Goal: Task Accomplishment & Management: Complete application form

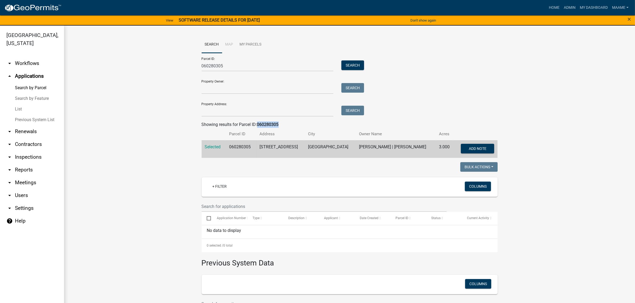
click at [18, 108] on link "List" at bounding box center [32, 109] width 64 height 11
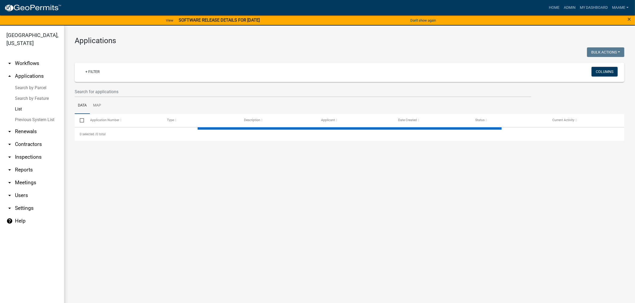
select select "3: 100"
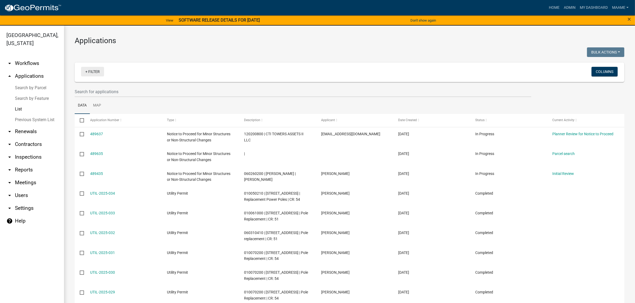
click at [83, 71] on link "+ Filter" at bounding box center [92, 72] width 23 height 10
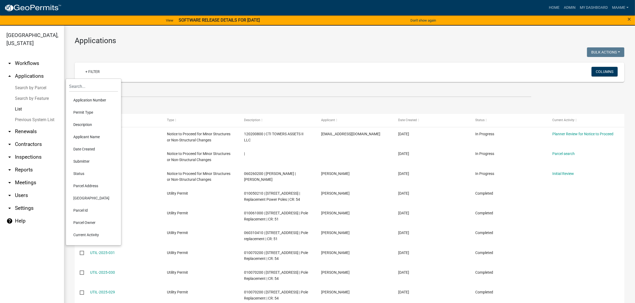
click at [81, 112] on li "Permit Type" at bounding box center [93, 112] width 49 height 12
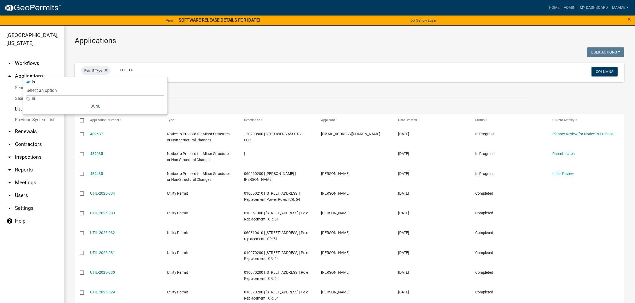
click at [66, 91] on select "Select an option Cannabis Registration Form Conditional Use Application Demolit…" at bounding box center [95, 90] width 138 height 11
select select "116006b2-af7b-4883-bf02-13ed1f1297bb"
click at [44, 85] on select "Select an option Cannabis Registration Form Conditional Use Application Demolit…" at bounding box center [95, 90] width 138 height 11
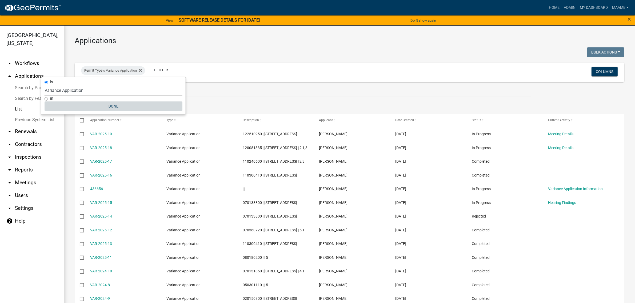
click at [114, 106] on button "Done" at bounding box center [114, 107] width 138 height 10
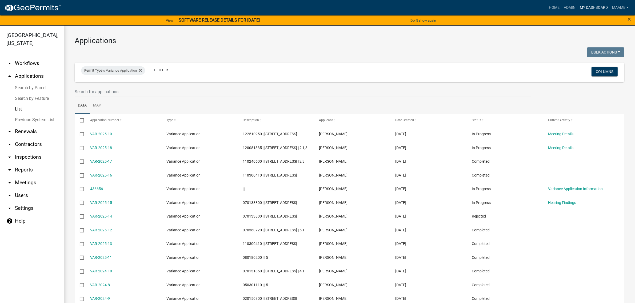
click at [583, 6] on link "My Dashboard" at bounding box center [594, 8] width 32 height 10
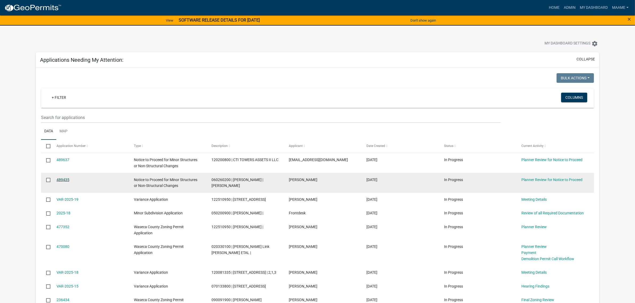
click at [60, 178] on link "489435" at bounding box center [63, 180] width 13 height 4
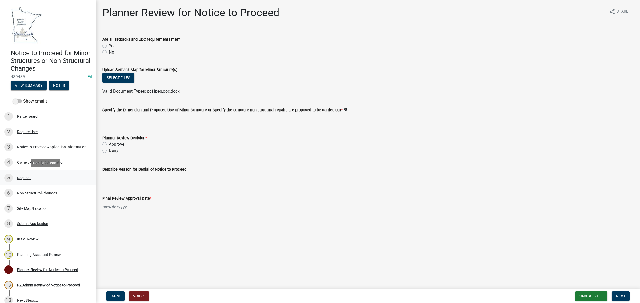
click at [23, 181] on div "5 Request" at bounding box center [45, 178] width 83 height 9
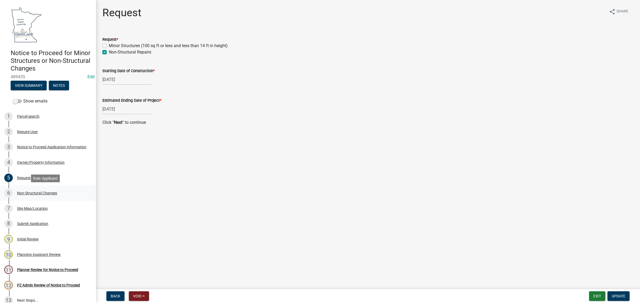
click at [31, 190] on div "6 Non-Structural Changes" at bounding box center [45, 193] width 83 height 9
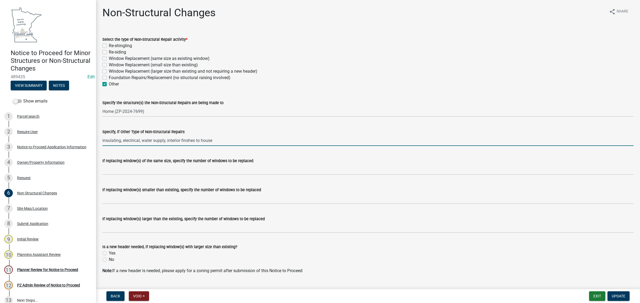
drag, startPoint x: 235, startPoint y: 141, endPoint x: 93, endPoint y: 147, distance: 142.0
click at [93, 147] on div "Notice to Proceed for Minor Structures or Non-Structural Changes 489435 Edit Vi…" at bounding box center [320, 151] width 640 height 303
click at [34, 268] on div "Planner Review for Notice to Proceed" at bounding box center [47, 270] width 61 height 4
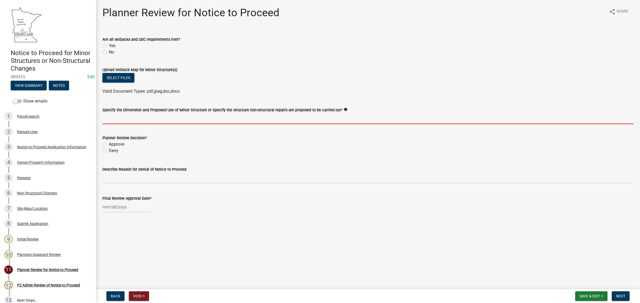
click at [149, 115] on input "Specify the Dimension and Proposed Use of Minor Structure or Specify the struct…" at bounding box center [367, 118] width 531 height 11
click at [108, 45] on div "Yes" at bounding box center [367, 46] width 531 height 6
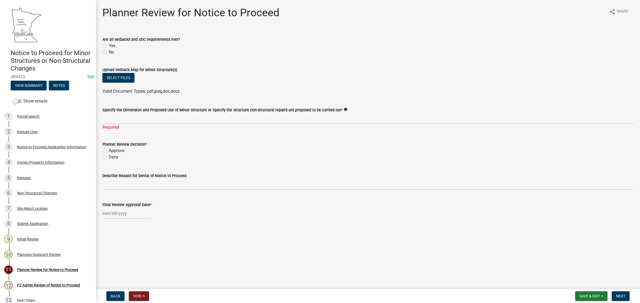
drag, startPoint x: 103, startPoint y: 151, endPoint x: 104, endPoint y: 156, distance: 4.9
click at [109, 151] on label "Approve" at bounding box center [116, 151] width 15 height 6
click at [109, 151] on input "Approve" at bounding box center [110, 149] width 3 height 3
radio input "true"
click at [106, 215] on div at bounding box center [126, 213] width 49 height 11
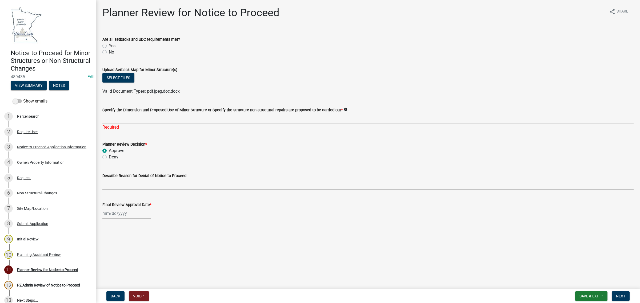
select select "10"
select select "2025"
click at [123, 169] on div "8" at bounding box center [125, 168] width 9 height 9
type input "[DATE]"
click at [119, 113] on div "Specify the Dimension and Proposed Use of Minor Structure or Specify the struct…" at bounding box center [367, 110] width 531 height 6
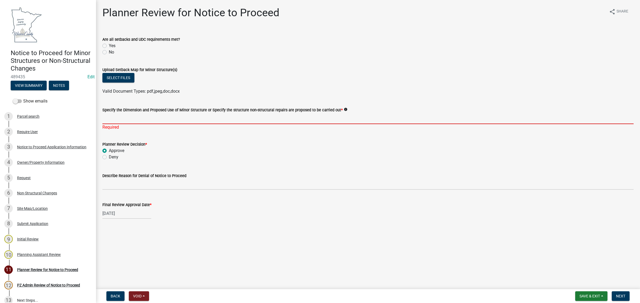
click at [119, 115] on input "Specify the Dimension and Proposed Use of Minor Structure or Specify the struct…" at bounding box center [367, 118] width 531 height 11
paste input "insulating, electrical, water supply, interior finshes to house"
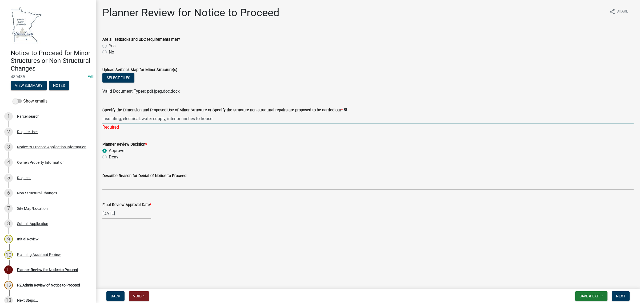
click at [103, 118] on input "insulating, electrical, water supply, interior finshes to house" at bounding box center [367, 118] width 531 height 11
click at [117, 119] on input "Making the following changes to the single-family house: insulating, electrical…" at bounding box center [367, 118] width 531 height 11
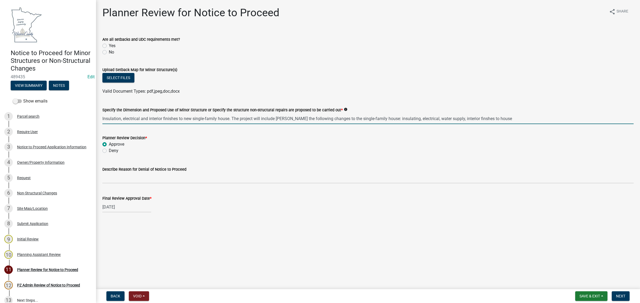
drag, startPoint x: 277, startPoint y: 119, endPoint x: 284, endPoint y: 117, distance: 7.3
click at [277, 119] on input "Insulation, electrical and interior finishes to new single-family house. The pr…" at bounding box center [367, 118] width 531 height 11
drag, startPoint x: 140, startPoint y: 118, endPoint x: 176, endPoint y: 99, distance: 40.4
click at [143, 117] on input "Insulation, electrical and interior finishes to new single-family house. the fo…" at bounding box center [367, 118] width 531 height 11
drag, startPoint x: 281, startPoint y: 117, endPoint x: 489, endPoint y: 115, distance: 207.2
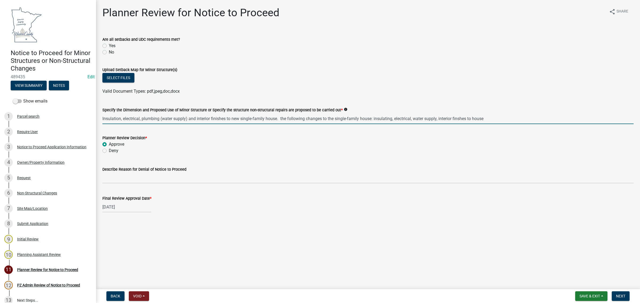
click at [489, 115] on input "Insulation, electrical, plumbing (water supply) and interior finishes to new si…" at bounding box center [367, 118] width 531 height 11
click at [313, 120] on input "Insulation, electrical, plumbing (water supply) and interior finishes to new si…" at bounding box center [367, 118] width 531 height 11
click at [288, 118] on input "Insulation, electrical, plumbing (water supply) and interior finishes to new si…" at bounding box center [367, 118] width 531 height 11
type input "Insulation, electrical, plumbing (water supply) and interior finishes to new si…"
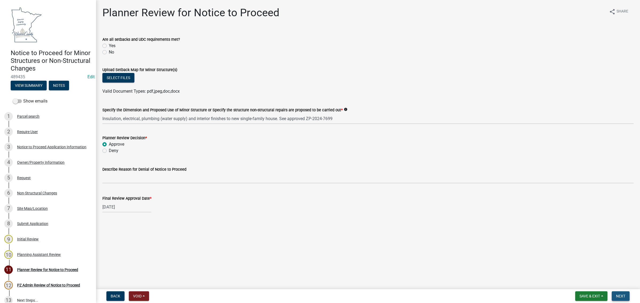
click at [619, 295] on span "Next" at bounding box center [620, 296] width 9 height 4
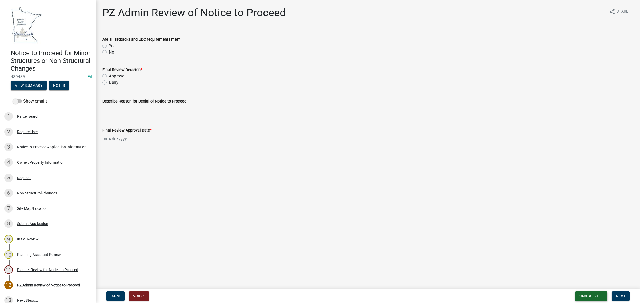
click at [585, 295] on span "Save & Exit" at bounding box center [589, 296] width 21 height 4
click at [581, 281] on button "Save & Exit" at bounding box center [586, 283] width 43 height 13
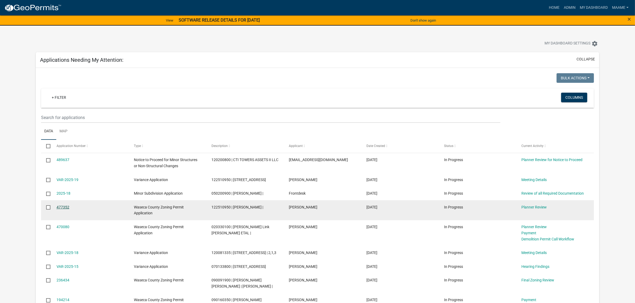
click at [62, 207] on link "477352" at bounding box center [63, 207] width 13 height 4
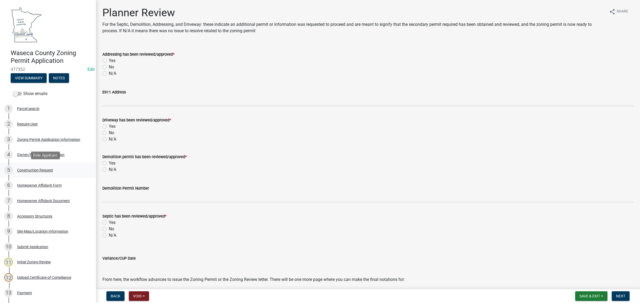
click at [40, 171] on div "Construction Request" at bounding box center [35, 171] width 36 height 4
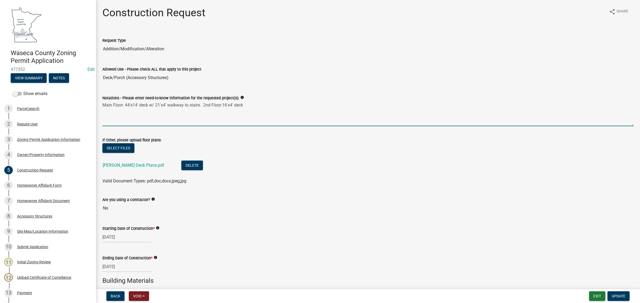
drag, startPoint x: 103, startPoint y: 106, endPoint x: 246, endPoint y: 115, distance: 143.0
click at [246, 115] on textarea "Main Floor: 44'x14' deck w/ 21'x4' walkway to stairs. 2nd Floor:16'x4' deck" at bounding box center [367, 113] width 531 height 25
click at [137, 166] on link "[PERSON_NAME] Deck Plans.pdf" at bounding box center [134, 165] width 62 height 5
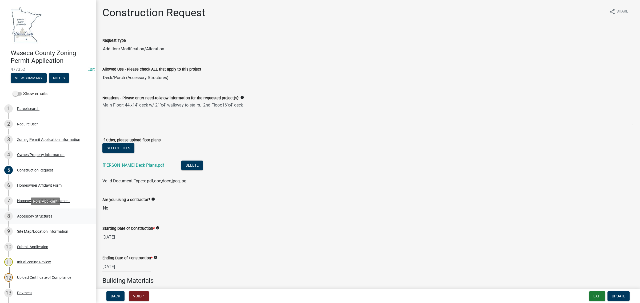
click at [33, 218] on div "Accessory Structures" at bounding box center [34, 217] width 35 height 4
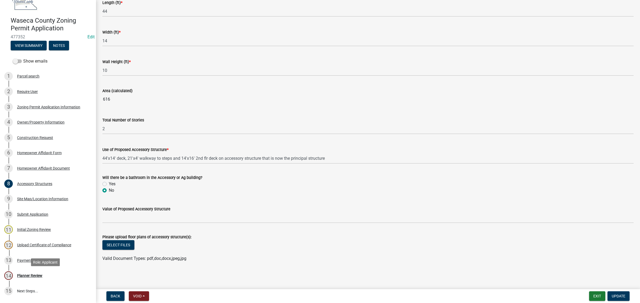
scroll to position [77, 0]
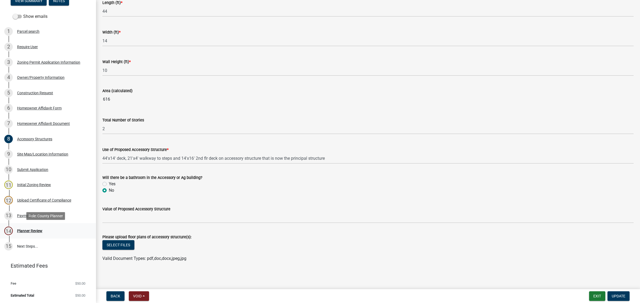
click at [25, 231] on div "Planner Review" at bounding box center [29, 231] width 25 height 4
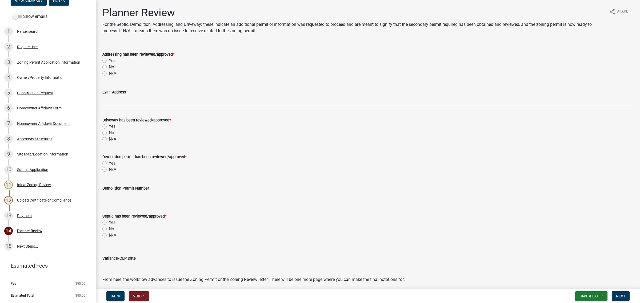
click at [109, 73] on label "N/A" at bounding box center [112, 73] width 7 height 6
click at [109, 73] on input "N/A" at bounding box center [110, 71] width 3 height 3
radio input "true"
click at [109, 139] on label "N/A" at bounding box center [112, 139] width 7 height 6
click at [109, 139] on input "N/A" at bounding box center [110, 137] width 3 height 3
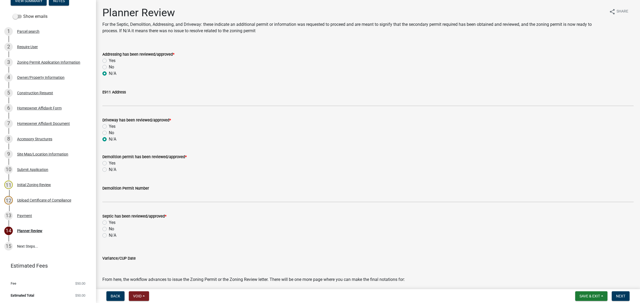
radio input "true"
click at [109, 169] on label "N/A" at bounding box center [112, 170] width 7 height 6
click at [109, 169] on input "N/A" at bounding box center [110, 168] width 3 height 3
radio input "true"
click at [109, 234] on label "N/A" at bounding box center [112, 236] width 7 height 6
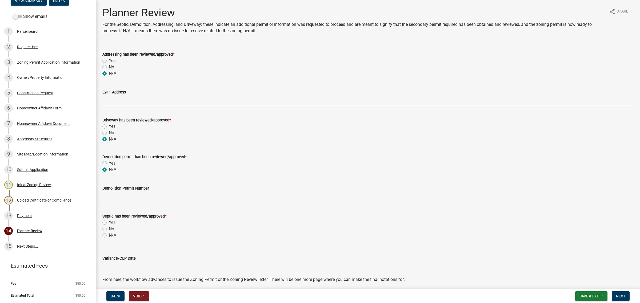
click at [109, 234] on input "N/A" at bounding box center [110, 234] width 3 height 3
radio input "true"
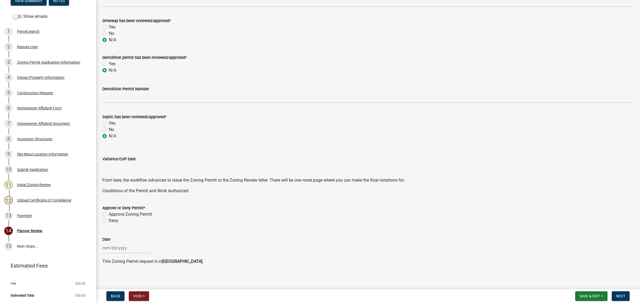
scroll to position [100, 0]
click at [109, 213] on label "Approve Zoning Permit" at bounding box center [130, 214] width 43 height 6
click at [109, 213] on input "Approve Zoning Permit" at bounding box center [110, 212] width 3 height 3
radio input "true"
click at [112, 246] on div at bounding box center [126, 247] width 49 height 11
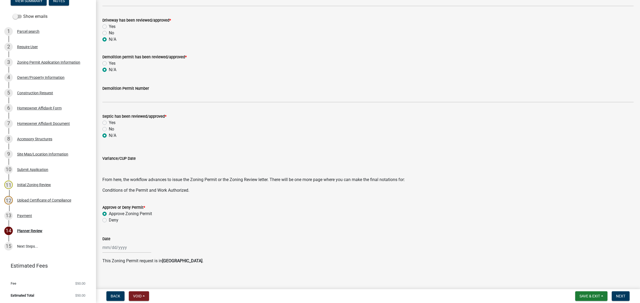
select select "10"
select select "2025"
click at [124, 200] on div "8" at bounding box center [125, 202] width 9 height 9
type input "[DATE]"
click at [198, 218] on div "Deny" at bounding box center [367, 220] width 531 height 6
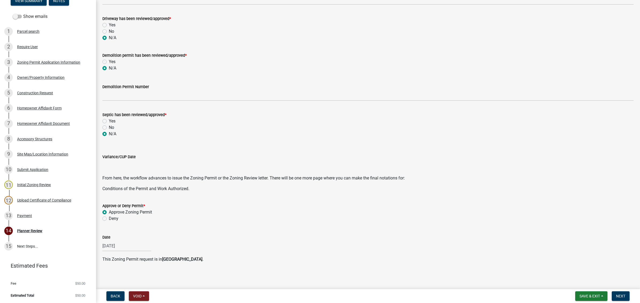
scroll to position [102, 0]
click at [624, 297] on span "Next" at bounding box center [620, 296] width 9 height 4
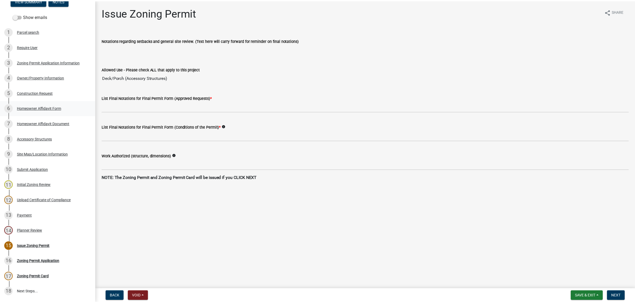
scroll to position [0, 0]
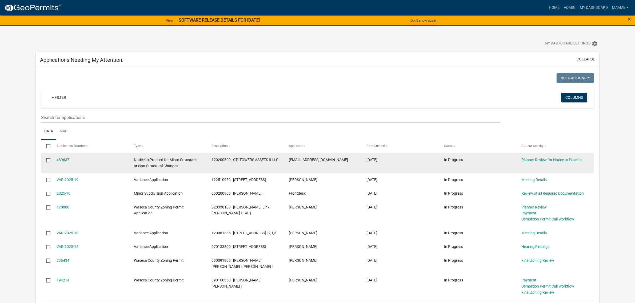
click at [220, 159] on span "120200800 | CTI TOWERS ASSETS II LLC" at bounding box center [244, 160] width 67 height 4
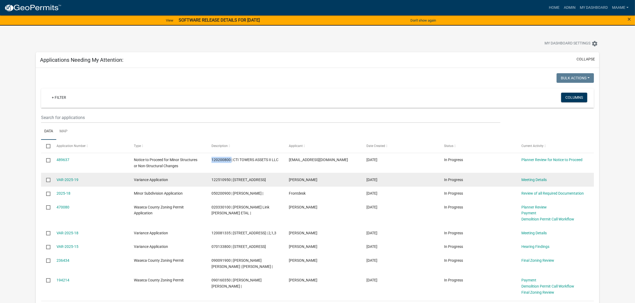
copy span "120200800"
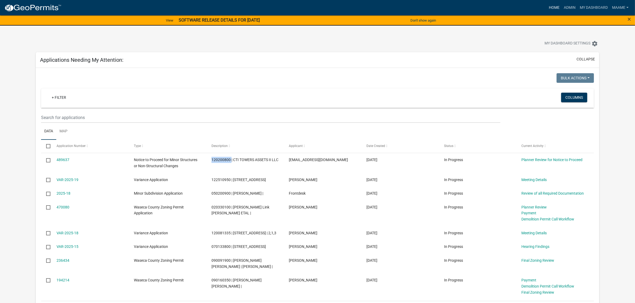
click at [554, 5] on link "Home" at bounding box center [554, 8] width 15 height 10
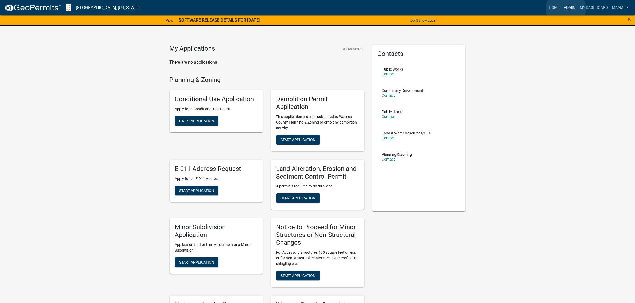
click at [566, 9] on link "Admin" at bounding box center [570, 8] width 16 height 10
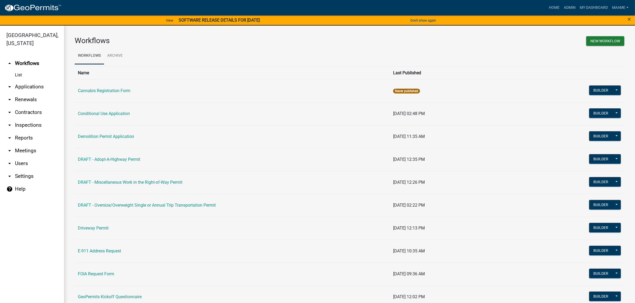
click at [21, 86] on link "arrow_drop_down Applications" at bounding box center [32, 87] width 64 height 13
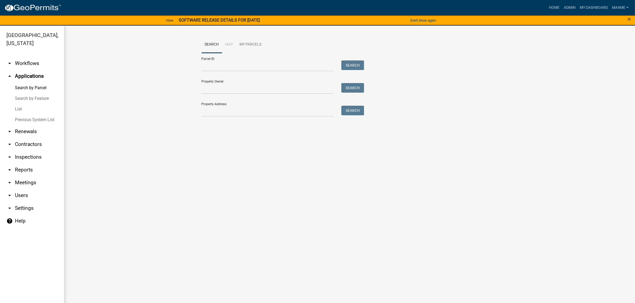
click at [15, 111] on link "List" at bounding box center [32, 109] width 64 height 11
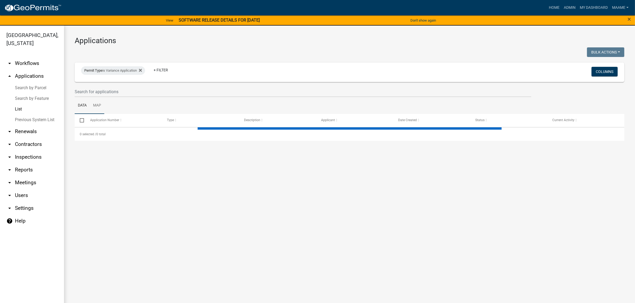
select select "3: 100"
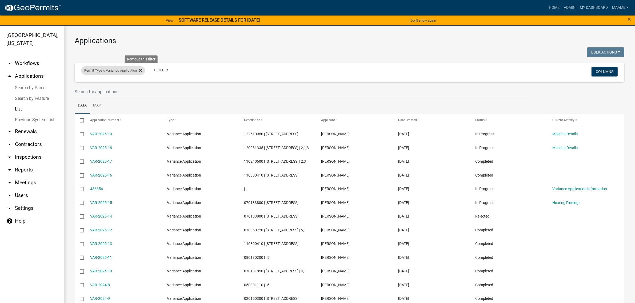
click at [141, 69] on icon at bounding box center [140, 70] width 3 height 4
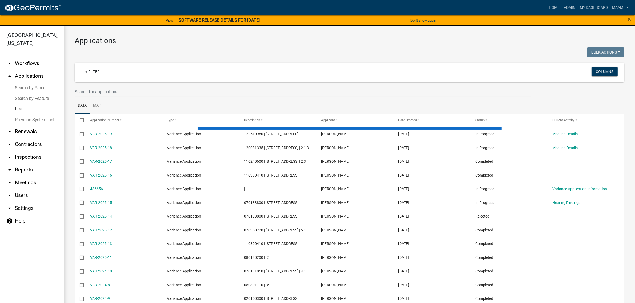
click at [31, 88] on link "Search by Parcel" at bounding box center [32, 88] width 64 height 11
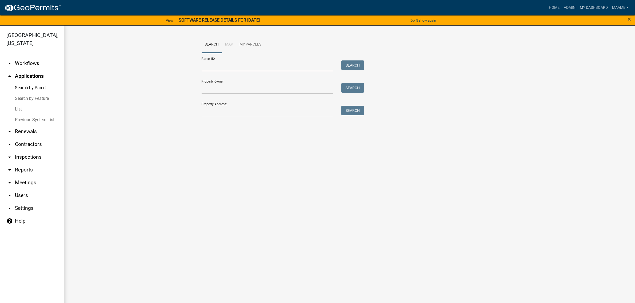
click at [231, 71] on input "Parcel ID:" at bounding box center [268, 66] width 132 height 11
paste input "120200800"
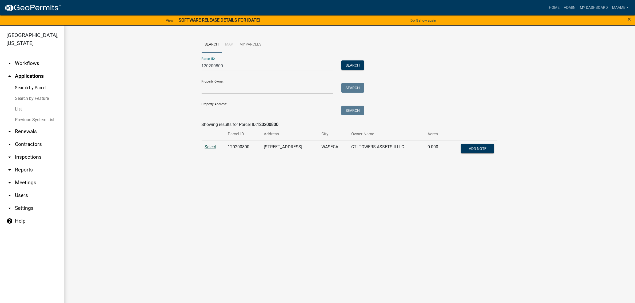
type input "120200800"
click at [215, 149] on span "Select" at bounding box center [210, 147] width 11 height 5
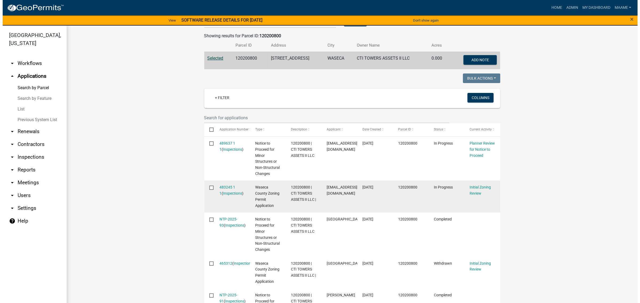
scroll to position [100, 0]
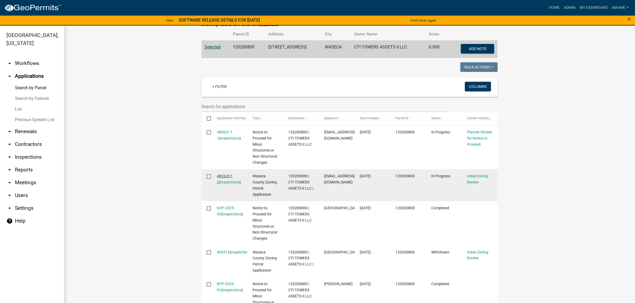
click at [218, 177] on link "483245 1 1" at bounding box center [225, 179] width 16 height 10
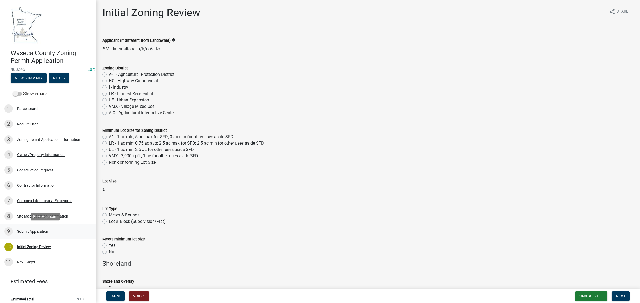
click at [29, 229] on div "9 Submit Application" at bounding box center [45, 231] width 83 height 9
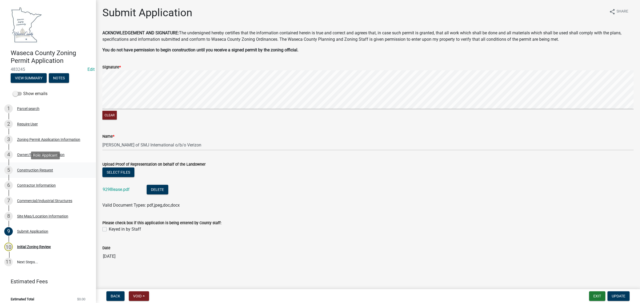
click at [31, 170] on div "Construction Request" at bounding box center [35, 171] width 36 height 4
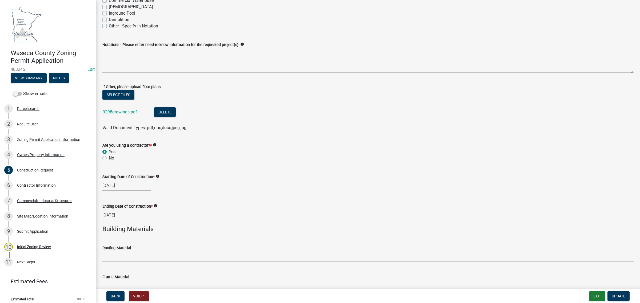
scroll to position [200, 0]
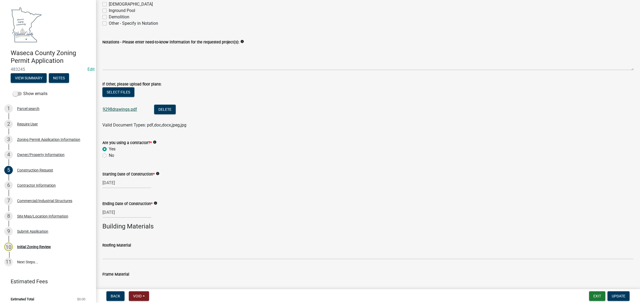
click at [119, 109] on link "9298drawings.pdf" at bounding box center [120, 109] width 34 height 5
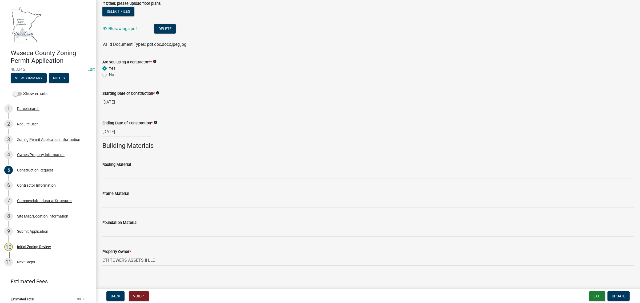
scroll to position [284, 0]
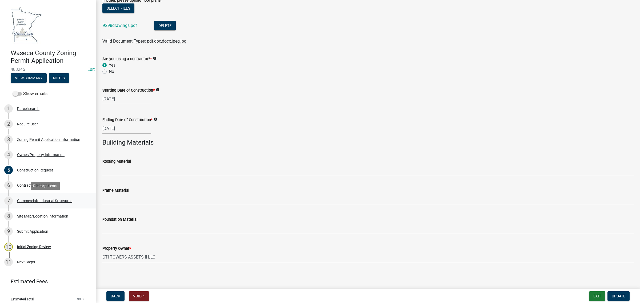
click at [30, 201] on div "Commercial/Industrial Structures" at bounding box center [44, 201] width 55 height 4
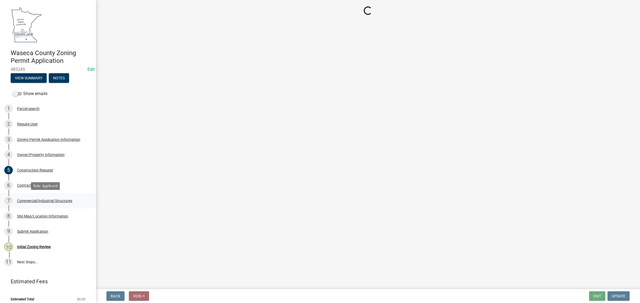
scroll to position [0, 0]
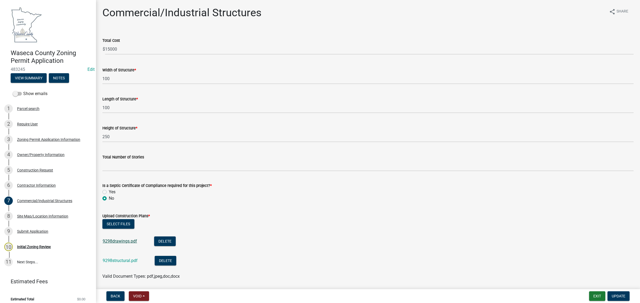
click at [117, 240] on link "9298drawings.pdf" at bounding box center [120, 241] width 34 height 5
click at [115, 259] on link "9298structural.pdf" at bounding box center [120, 260] width 35 height 5
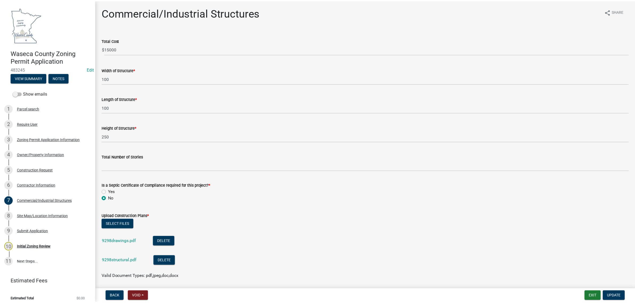
scroll to position [18, 0]
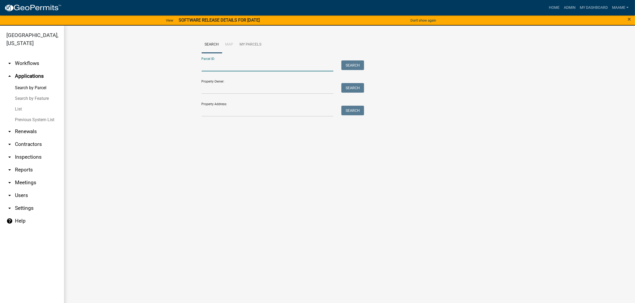
click at [206, 69] on input "Parcel ID:" at bounding box center [268, 66] width 132 height 11
paste input "120200800"
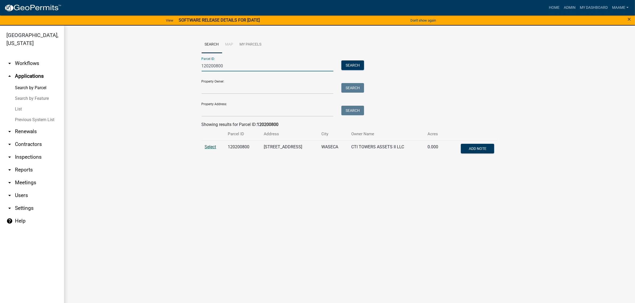
type input "120200800"
click at [207, 148] on span "Select" at bounding box center [210, 147] width 11 height 5
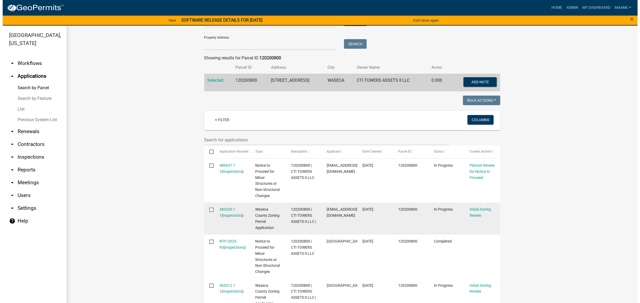
scroll to position [33, 0]
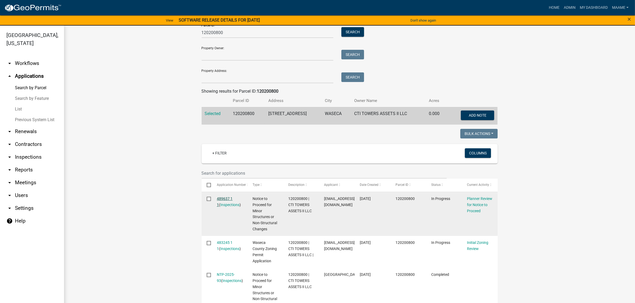
click at [221, 198] on link "489637 1 1" at bounding box center [225, 202] width 16 height 10
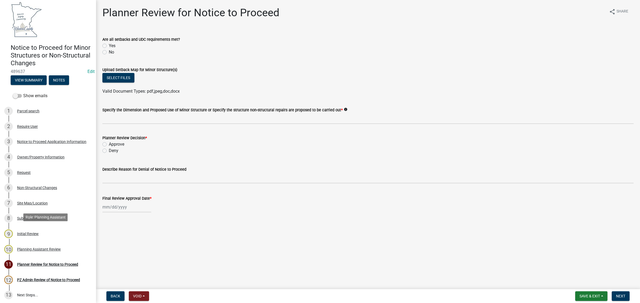
scroll to position [7, 0]
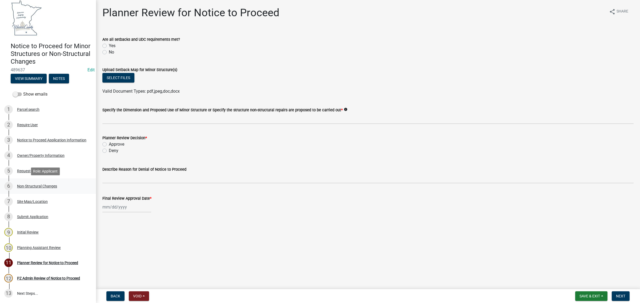
click at [25, 186] on div "Non-Structural Changes" at bounding box center [37, 187] width 40 height 4
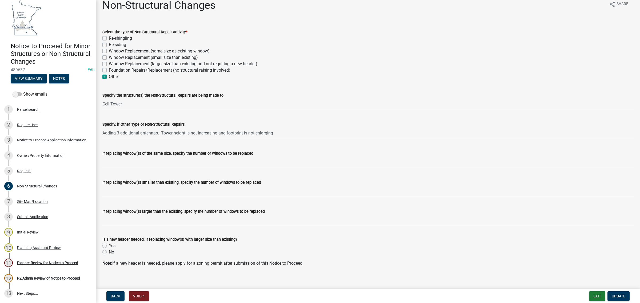
scroll to position [11, 0]
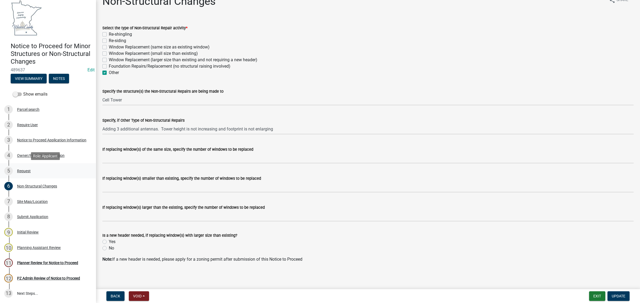
click at [21, 172] on div "Request" at bounding box center [24, 171] width 14 height 4
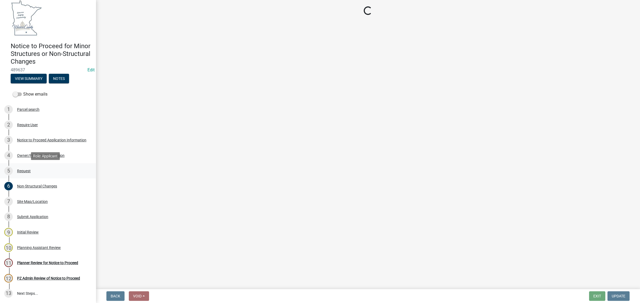
scroll to position [0, 0]
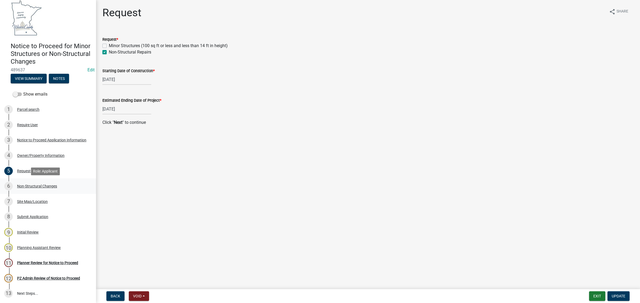
click at [29, 188] on div "6 Non-Structural Changes" at bounding box center [45, 186] width 83 height 9
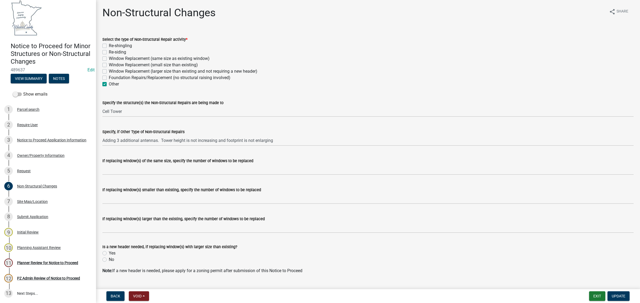
scroll to position [11, 0]
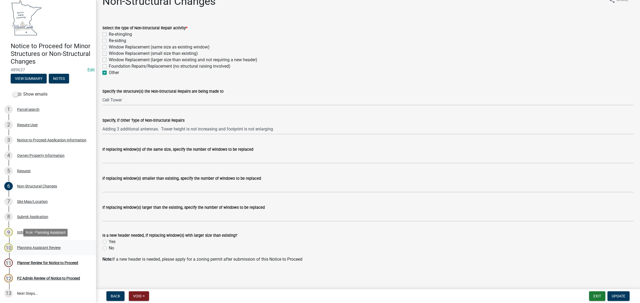
click at [32, 246] on div "Planning Assistant Review" at bounding box center [39, 248] width 44 height 4
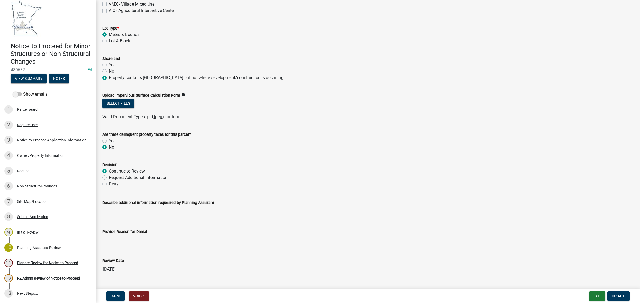
scroll to position [86, 0]
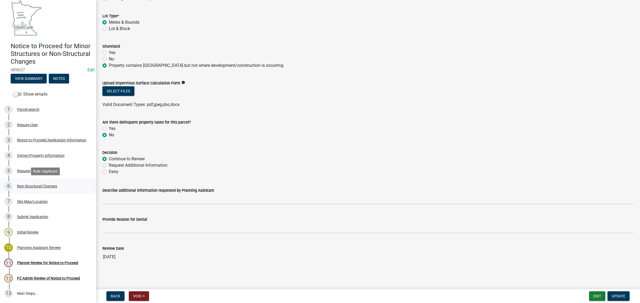
click at [27, 186] on div "Non-Structural Changes" at bounding box center [37, 187] width 40 height 4
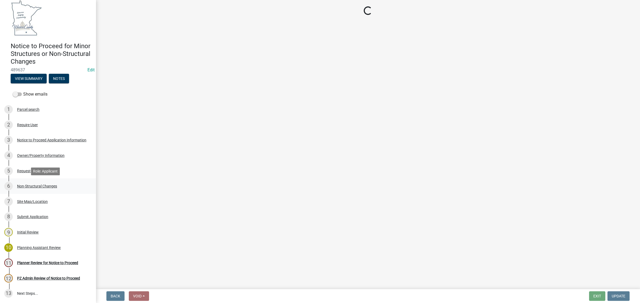
scroll to position [0, 0]
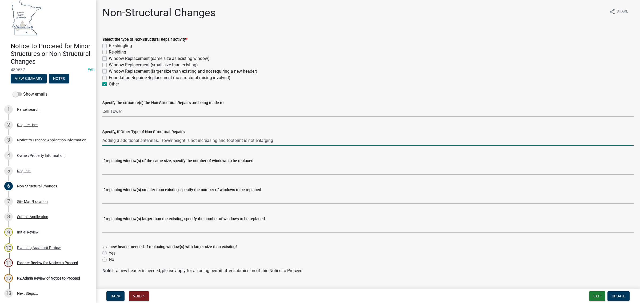
click at [163, 142] on input "Adding 3 additional antennas. Tower height is not increasing and footprint is n…" at bounding box center [367, 140] width 531 height 11
click at [161, 141] on input "Adding 3 additional antennas. Tower height is not increasing and footprint is n…" at bounding box center [367, 140] width 531 height 11
type input "Adding 3 additional antennas. Tower height is not increasing and footprint is n…"
click at [27, 245] on div "10 Planning Assistant Review" at bounding box center [45, 248] width 83 height 9
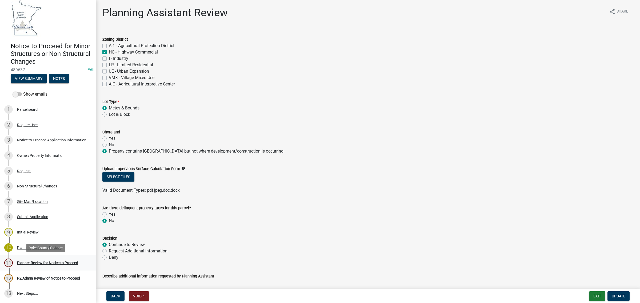
click at [65, 261] on div "Planner Review for Notice to Proceed" at bounding box center [47, 263] width 61 height 4
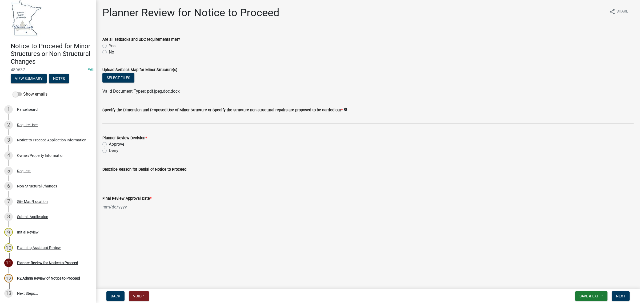
click at [109, 46] on label "Yes" at bounding box center [112, 46] width 7 height 6
click at [109, 46] on input "Yes" at bounding box center [110, 44] width 3 height 3
radio input "true"
click at [109, 142] on label "Approve" at bounding box center [116, 144] width 15 height 6
click at [109, 142] on input "Approve" at bounding box center [110, 142] width 3 height 3
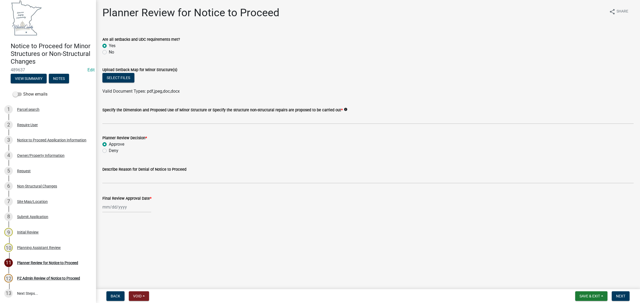
radio input "true"
click at [116, 204] on div at bounding box center [126, 207] width 49 height 11
select select "10"
select select "2025"
click at [126, 243] on div "8" at bounding box center [125, 244] width 9 height 9
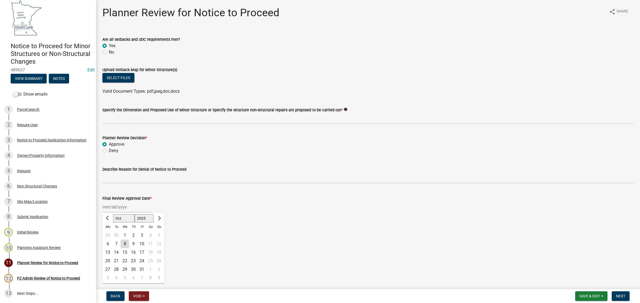
type input "[DATE]"
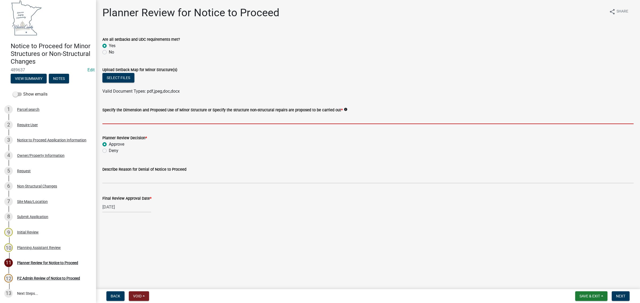
click at [130, 118] on input "Specify the Dimension and Proposed Use of Minor Structure or Specify the struct…" at bounding box center [367, 118] width 531 height 11
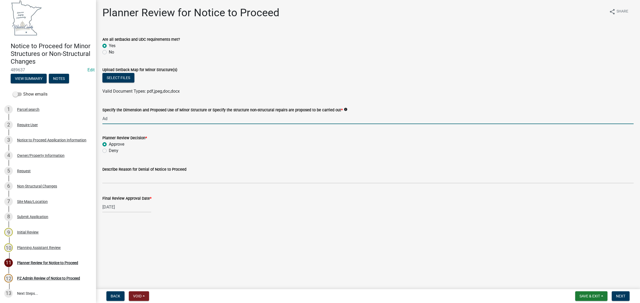
type input "A"
type input "Antenna Addition - 3. Height of the tower will NOT increase."
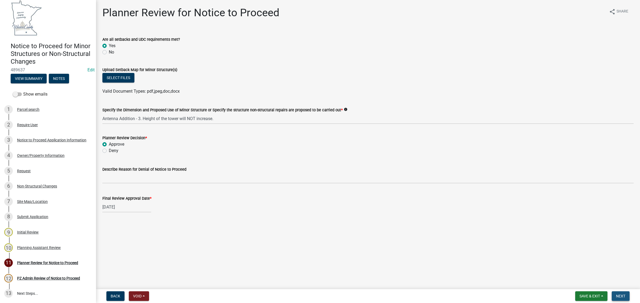
click at [618, 296] on span "Next" at bounding box center [620, 296] width 9 height 4
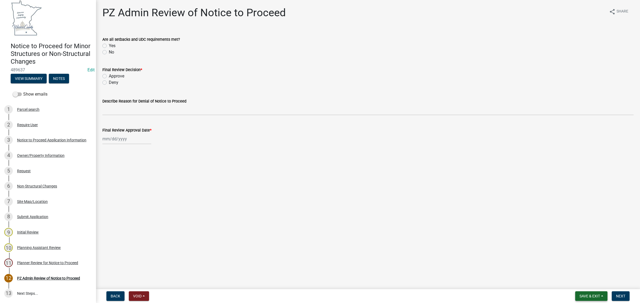
click at [601, 298] on button "Save & Exit" at bounding box center [591, 297] width 32 height 10
click at [586, 281] on button "Save & Exit" at bounding box center [586, 283] width 43 height 13
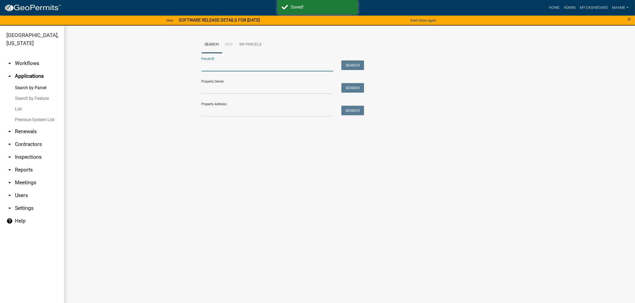
click at [223, 65] on input "Parcel ID:" at bounding box center [268, 66] width 132 height 11
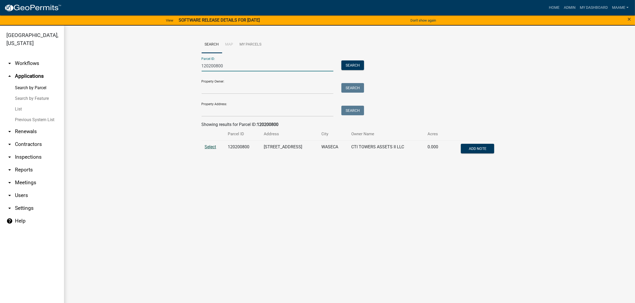
type input "120200800"
click at [210, 148] on span "Select" at bounding box center [210, 147] width 11 height 5
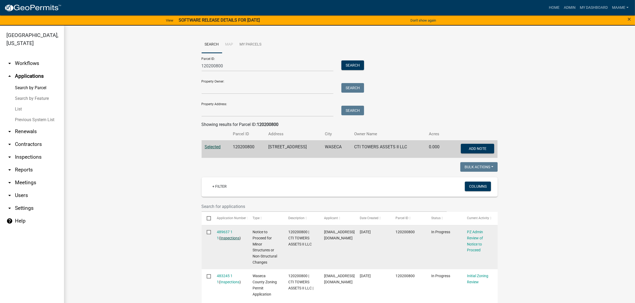
scroll to position [33, 0]
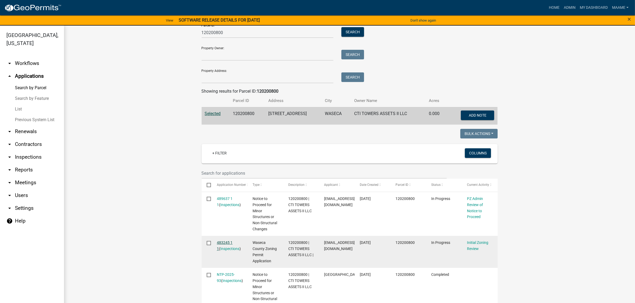
click at [220, 244] on link "483245 1 1" at bounding box center [225, 246] width 16 height 10
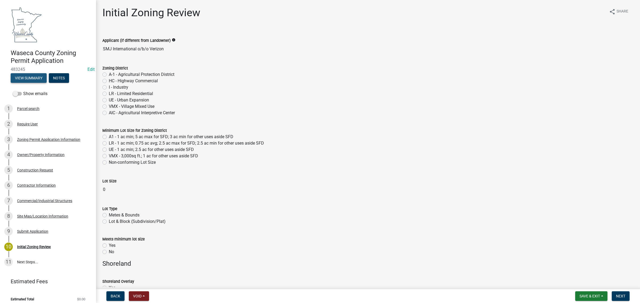
click at [26, 77] on button "View Summary" at bounding box center [29, 78] width 36 height 10
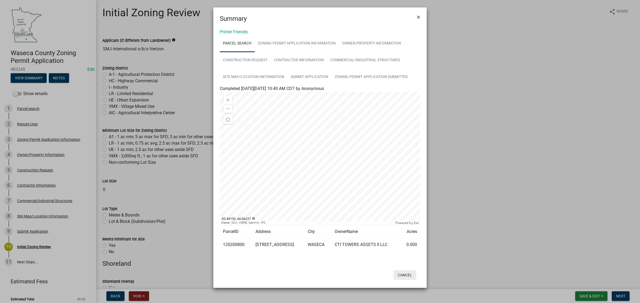
click at [406, 276] on button "Cancel" at bounding box center [405, 276] width 23 height 10
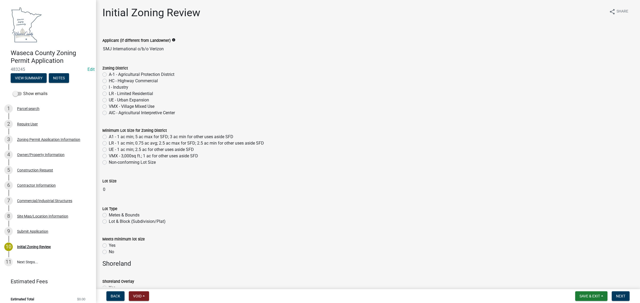
drag, startPoint x: 25, startPoint y: 67, endPoint x: 11, endPoint y: 67, distance: 13.6
click at [11, 67] on span "483245" at bounding box center [48, 69] width 75 height 5
copy span "483245"
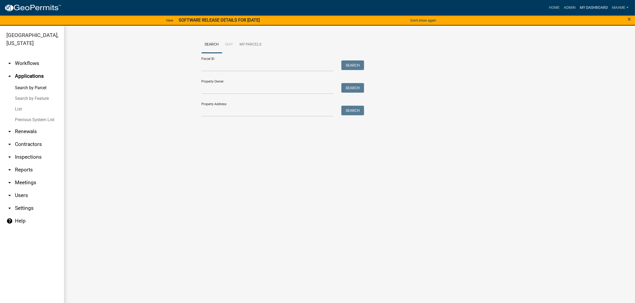
click at [582, 7] on link "My Dashboard" at bounding box center [594, 8] width 32 height 10
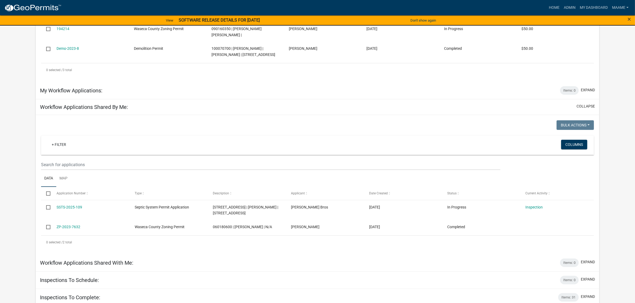
scroll to position [372, 0]
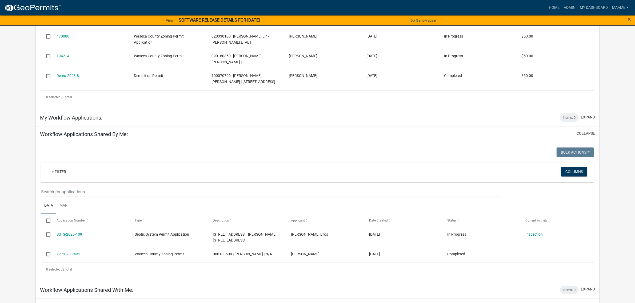
click at [583, 134] on button "collapse" at bounding box center [586, 134] width 18 height 6
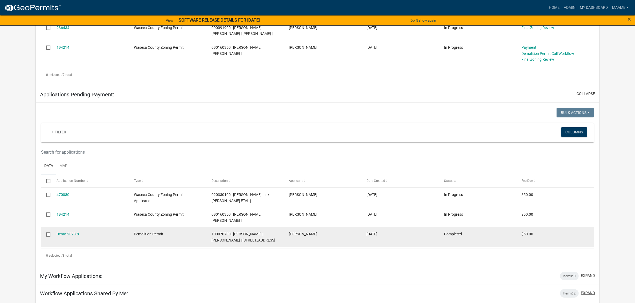
scroll to position [201, 0]
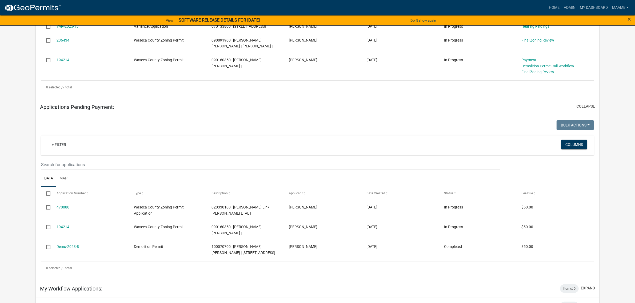
click at [586, 111] on div "collapse" at bounding box center [584, 107] width 21 height 7
click at [585, 109] on button "collapse" at bounding box center [586, 107] width 18 height 6
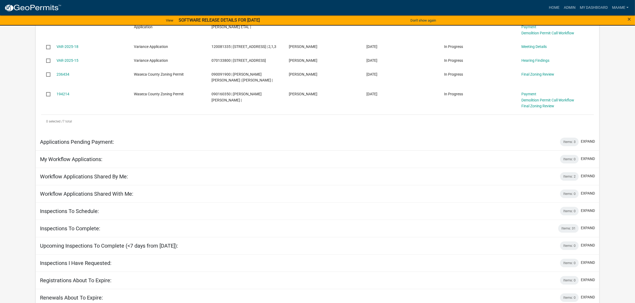
scroll to position [0, 0]
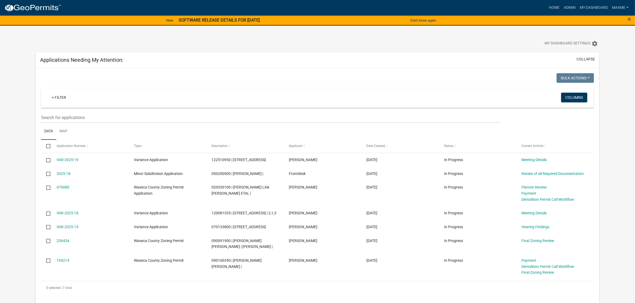
click at [239, 21] on strong "SOFTWARE RELEASE DETAILS FOR [DATE]" at bounding box center [219, 20] width 81 height 5
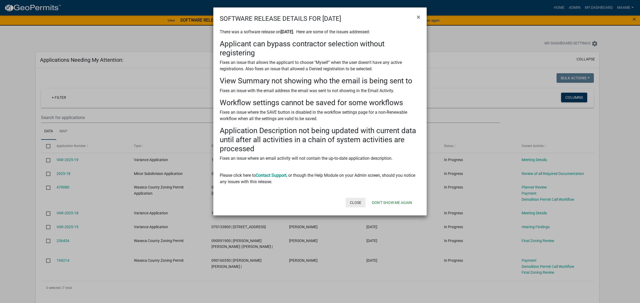
click at [349, 205] on button "Close" at bounding box center [356, 203] width 20 height 10
